Goal: Answer question/provide support

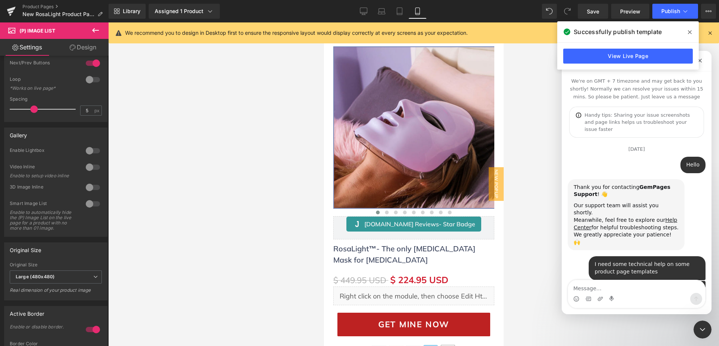
scroll to position [1, 0]
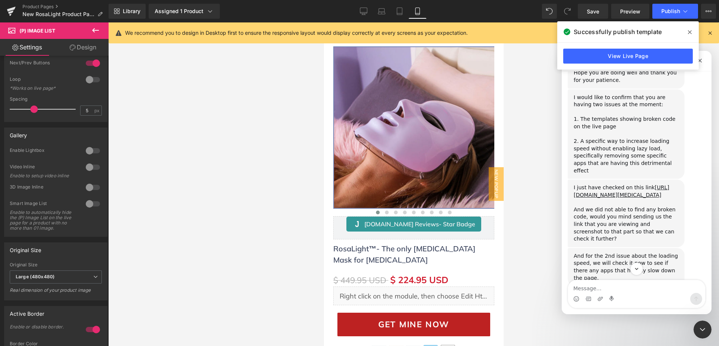
scroll to position [3284, 0]
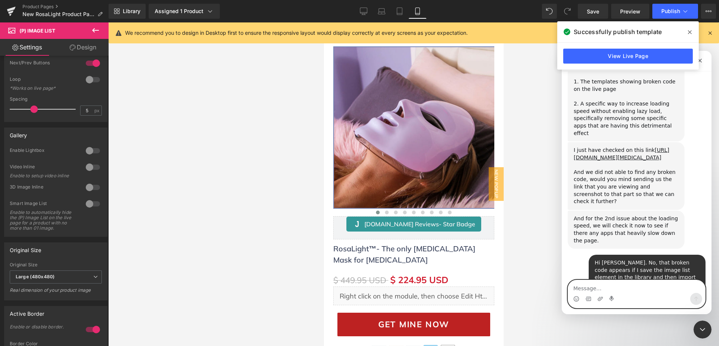
click at [604, 289] on textarea "Message…" at bounding box center [636, 286] width 137 height 13
drag, startPoint x: 39, startPoint y: 4, endPoint x: 34, endPoint y: 7, distance: 5.7
drag, startPoint x: 30, startPoint y: 7, endPoint x: 213, endPoint y: 153, distance: 233.6
click at [214, 152] on div at bounding box center [359, 162] width 719 height 324
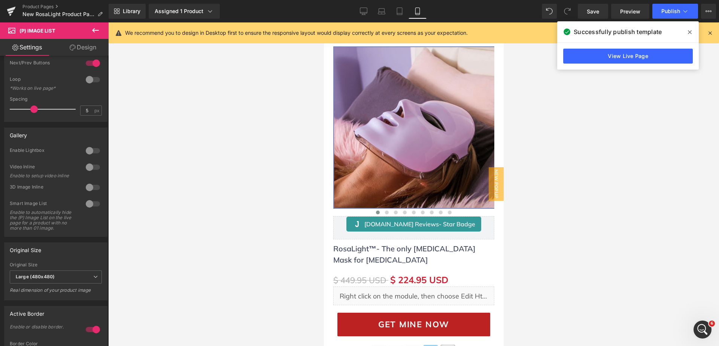
click at [716, 327] on div at bounding box center [413, 184] width 611 height 324
click at [707, 324] on div "Open Intercom Messenger" at bounding box center [701, 328] width 25 height 25
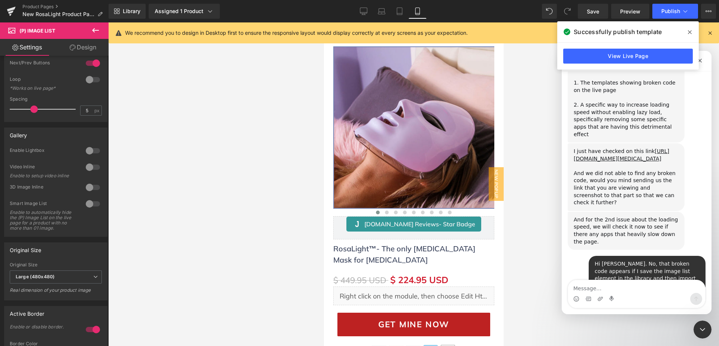
click at [629, 293] on textarea "Message…" at bounding box center [636, 286] width 137 height 13
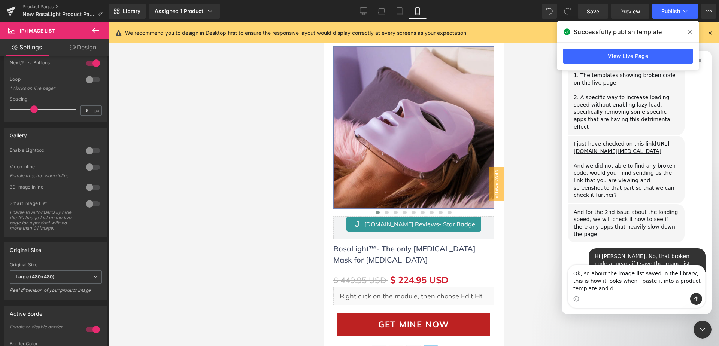
scroll to position [3299, 0]
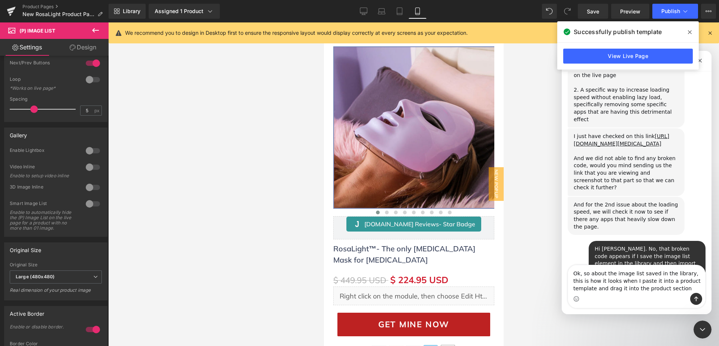
type textarea "Ok, so about the image list saved in the library, this is how it looks when I p…"
click at [700, 296] on button "Send a message…" at bounding box center [696, 299] width 12 height 12
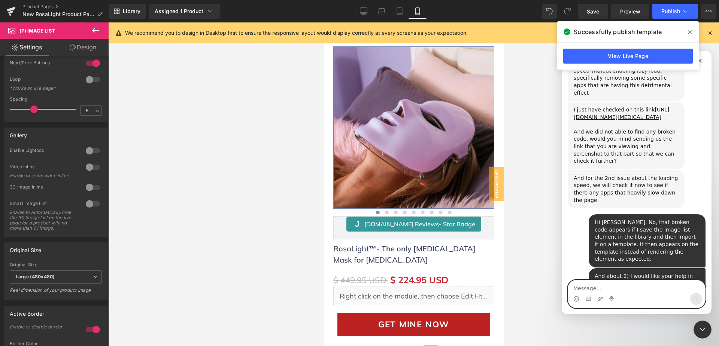
scroll to position [3328, 0]
click at [602, 298] on icon "Upload attachment" at bounding box center [600, 299] width 5 height 4
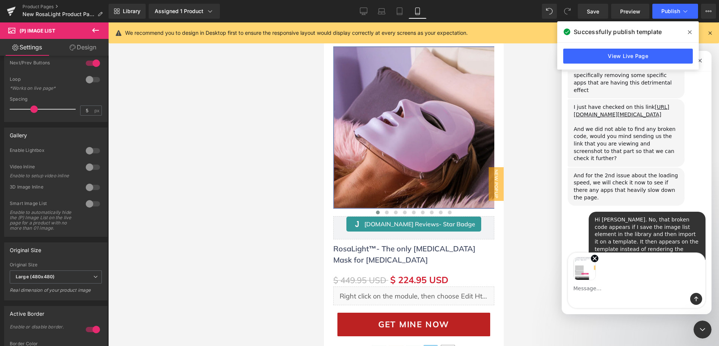
scroll to position [3355, 0]
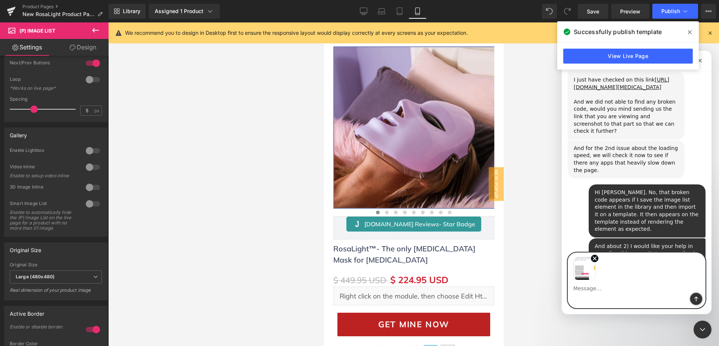
click at [693, 296] on button "Send a message…" at bounding box center [696, 299] width 12 height 12
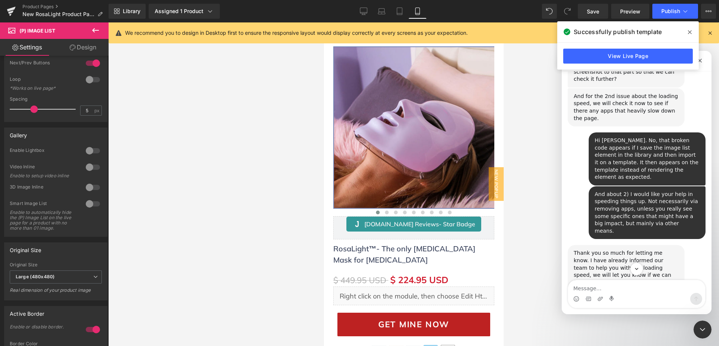
scroll to position [3438, 0]
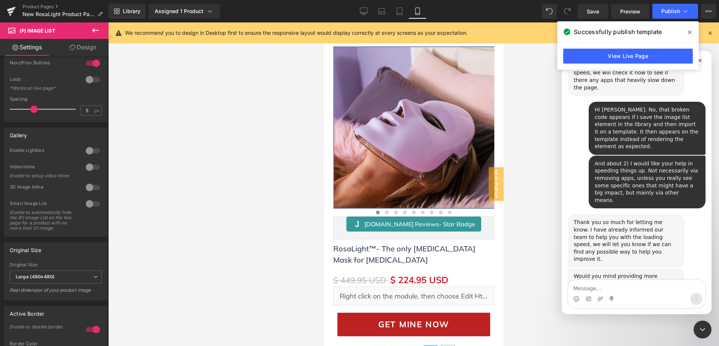
click at [594, 287] on textarea "Message…" at bounding box center [636, 286] width 137 height 13
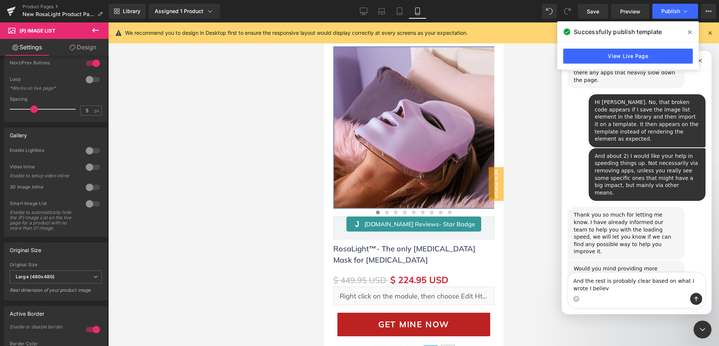
type textarea "And the rest is probably clear based on what I wrote I believe"
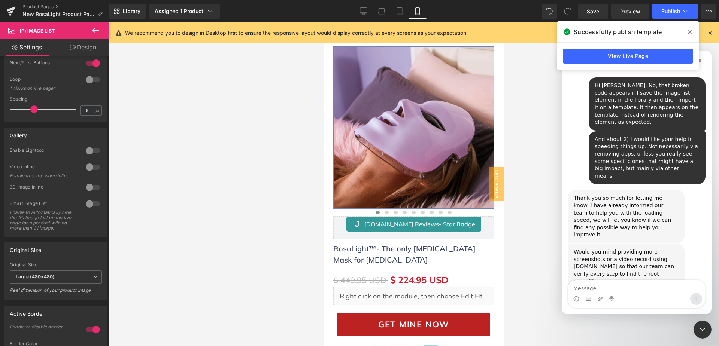
click at [501, 47] on div at bounding box center [359, 162] width 719 height 324
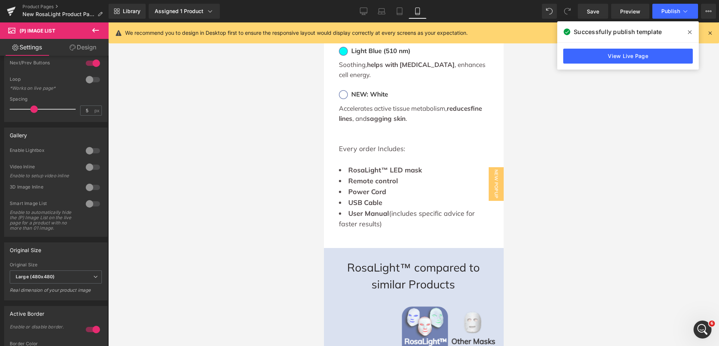
drag, startPoint x: 825, startPoint y: 70, endPoint x: 828, endPoint y: 217, distance: 147.6
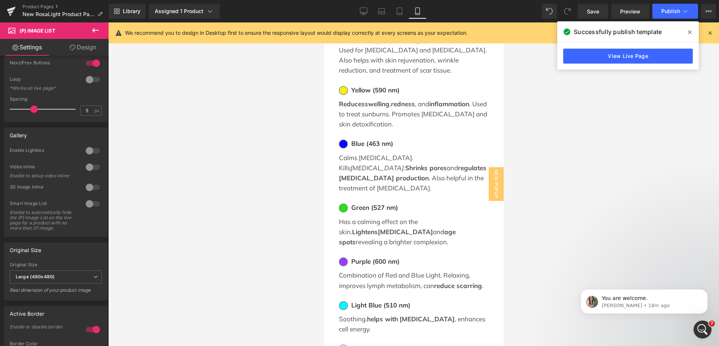
scroll to position [0, 0]
click at [648, 181] on div at bounding box center [413, 184] width 611 height 324
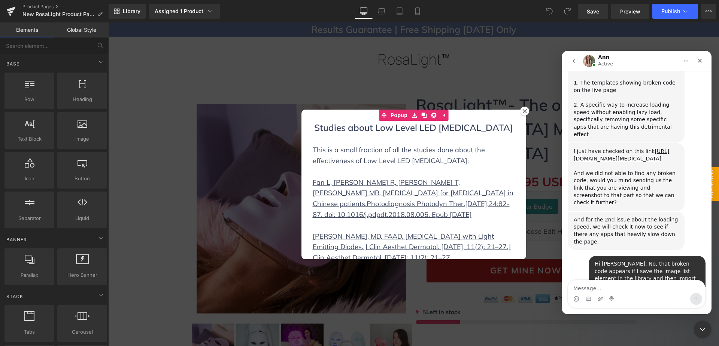
drag, startPoint x: 273, startPoint y: 72, endPoint x: 166, endPoint y: 50, distance: 110.2
click at [273, 72] on div at bounding box center [359, 162] width 719 height 324
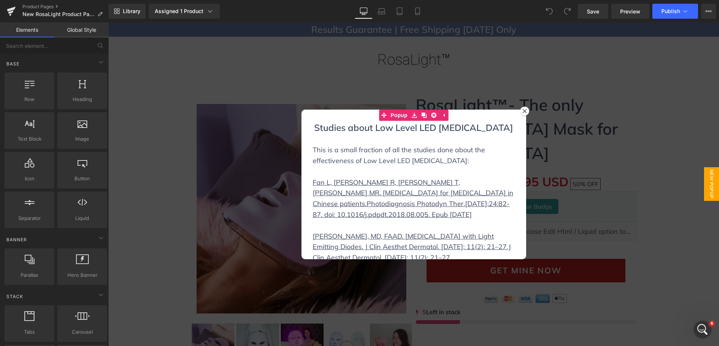
scroll to position [3284, 0]
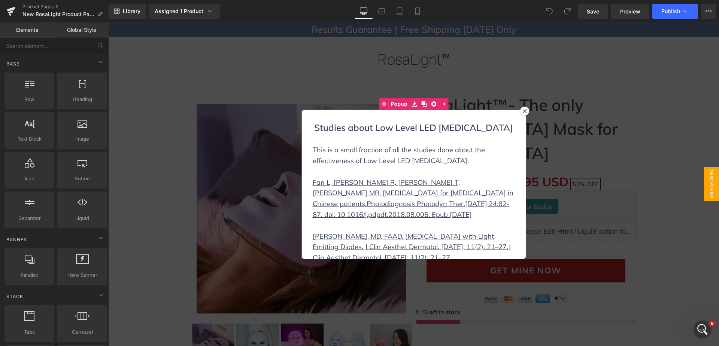
click at [525, 110] on div at bounding box center [524, 111] width 9 height 9
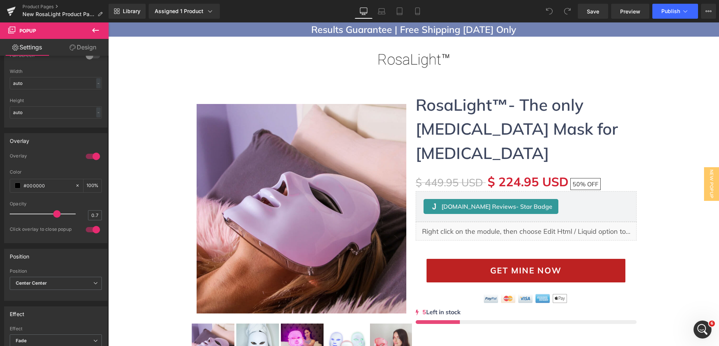
scroll to position [324, 0]
click at [98, 30] on icon at bounding box center [95, 30] width 7 height 4
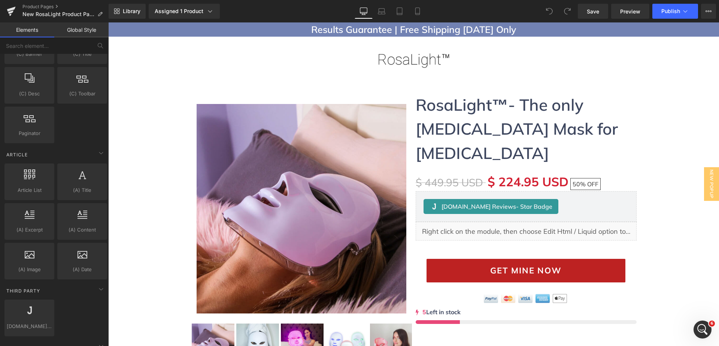
scroll to position [1359, 0]
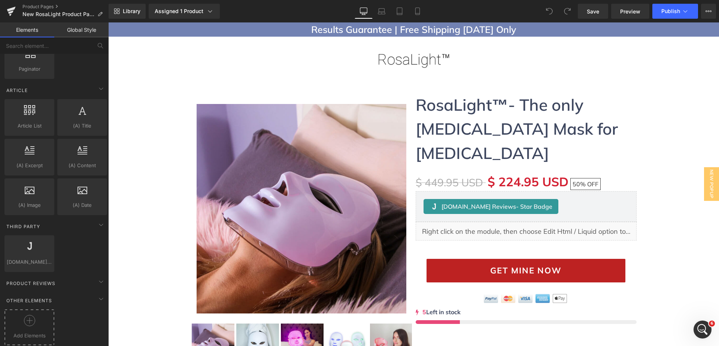
click at [41, 315] on div at bounding box center [29, 323] width 46 height 17
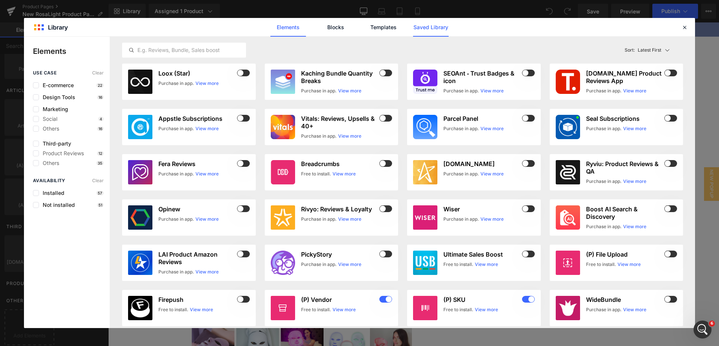
click at [423, 29] on link "Saved Library" at bounding box center [431, 27] width 36 height 19
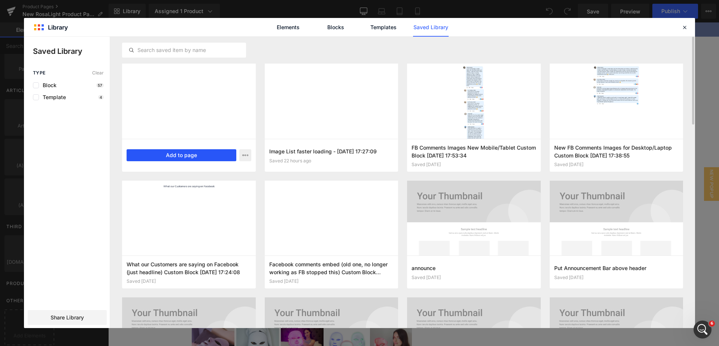
click at [178, 158] on button "Add to page" at bounding box center [182, 155] width 110 height 12
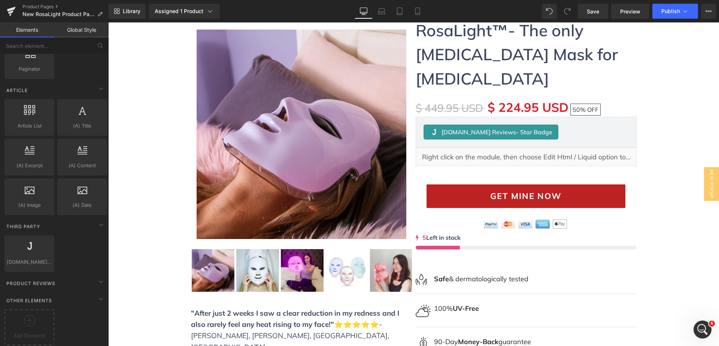
scroll to position [187, 0]
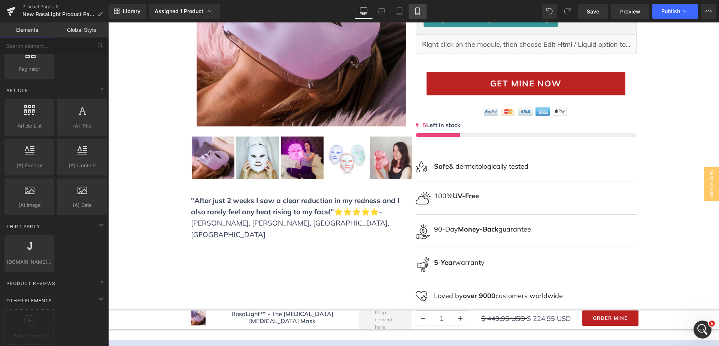
click at [422, 12] on link "Mobile" at bounding box center [418, 11] width 18 height 15
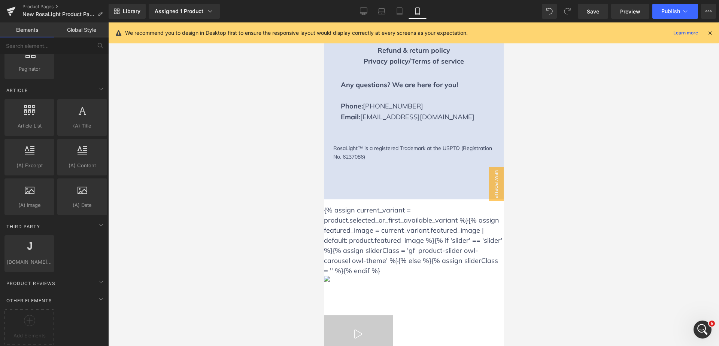
scroll to position [4546, 0]
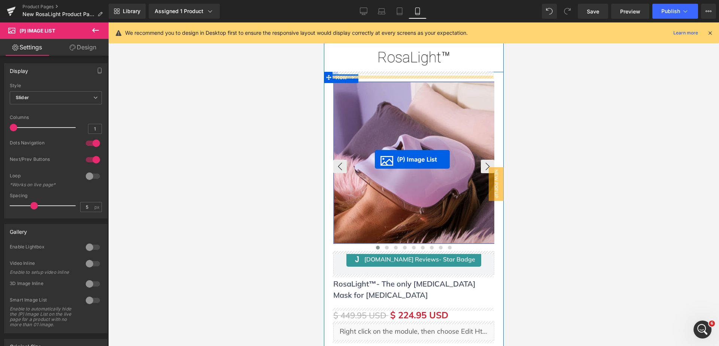
scroll to position [0, 0]
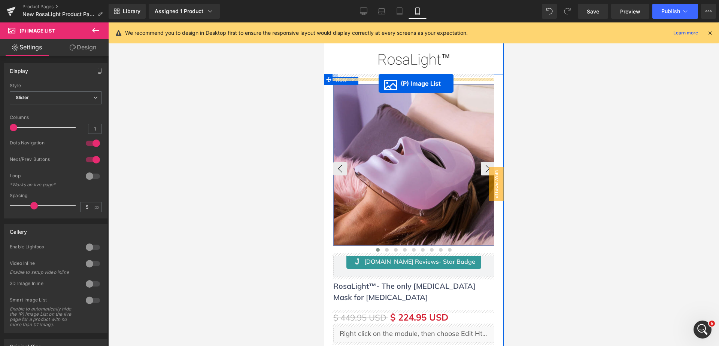
drag, startPoint x: 388, startPoint y: 335, endPoint x: 378, endPoint y: 84, distance: 251.8
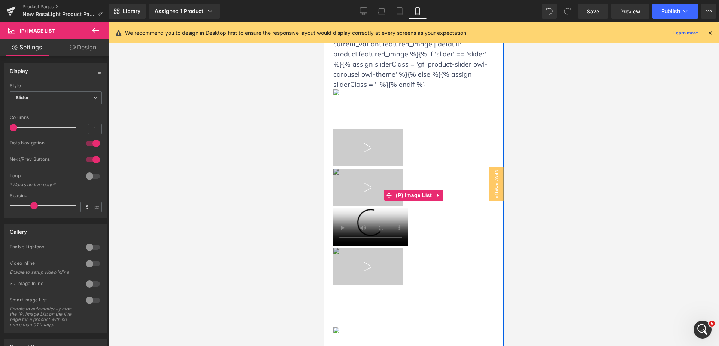
scroll to position [75, 0]
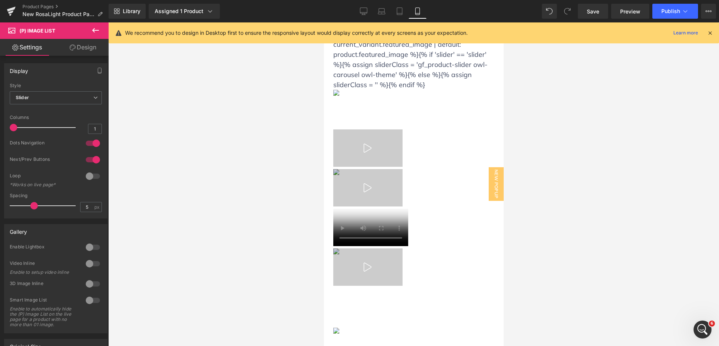
click at [709, 34] on icon at bounding box center [710, 33] width 7 height 7
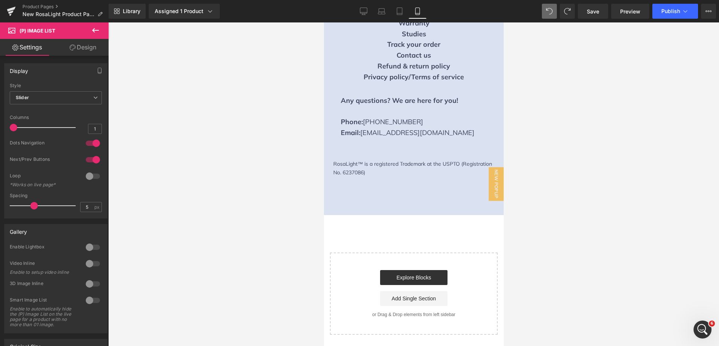
scroll to position [4472, 0]
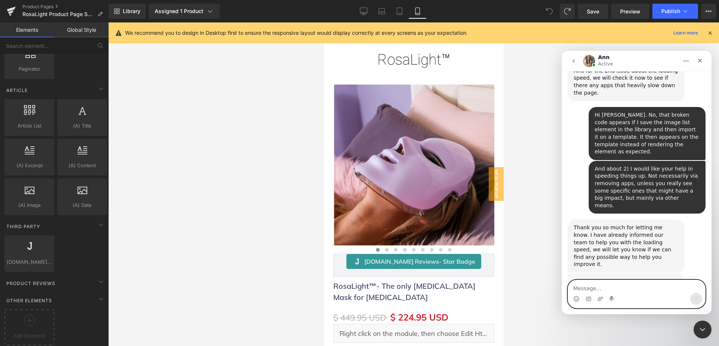
scroll to position [3430, 0]
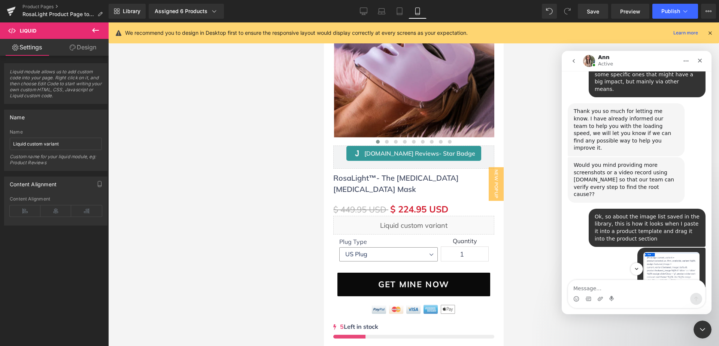
scroll to position [3566, 0]
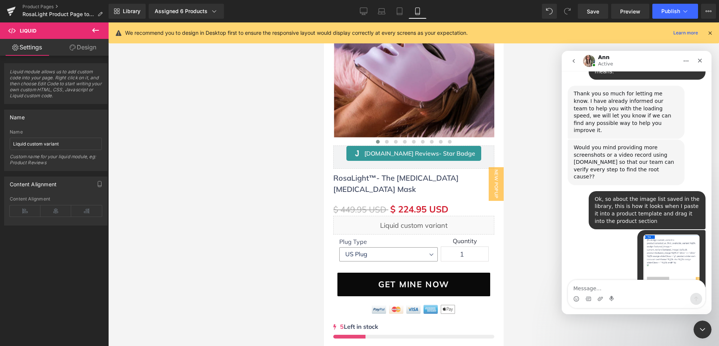
click at [615, 288] on textarea "Message…" at bounding box center [636, 286] width 137 height 13
type textarea "Ok, thanks"
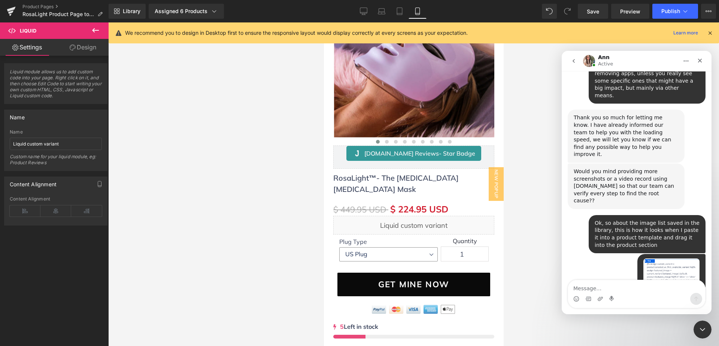
scroll to position [3538, 0]
